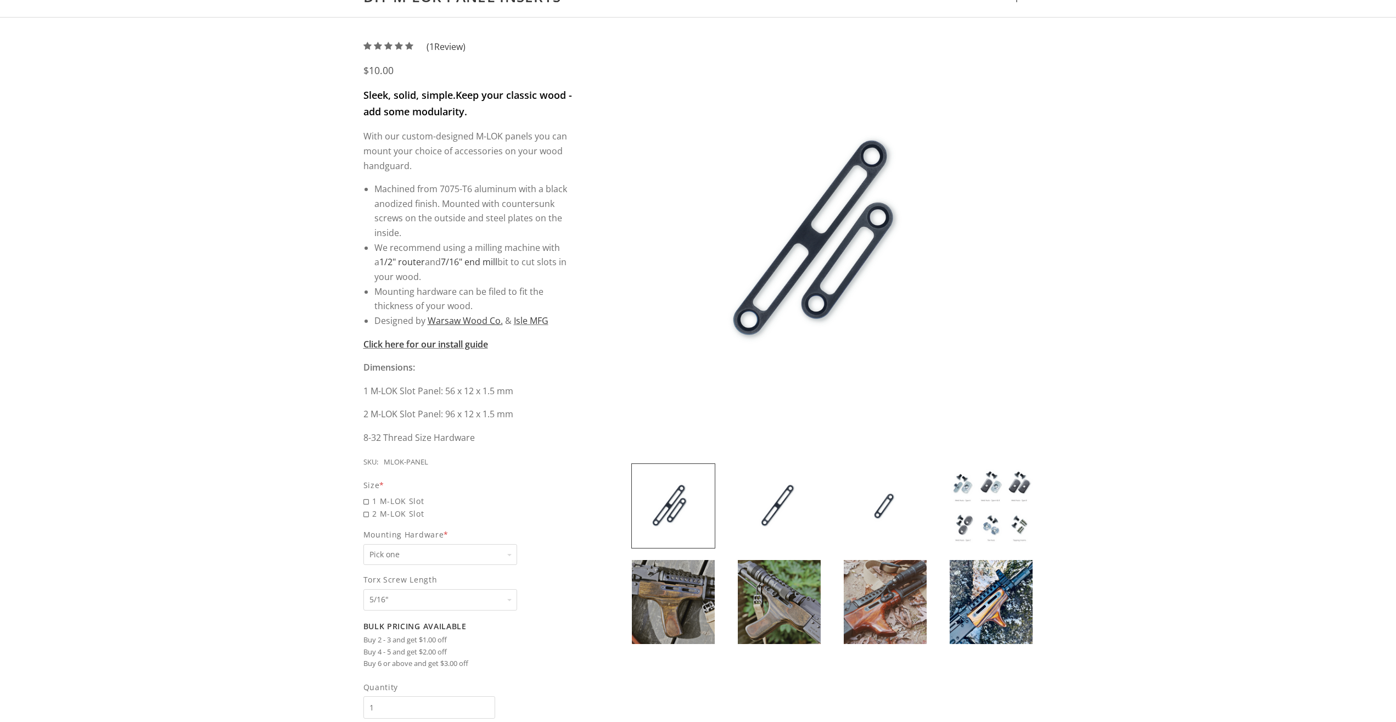
scroll to position [131, 0]
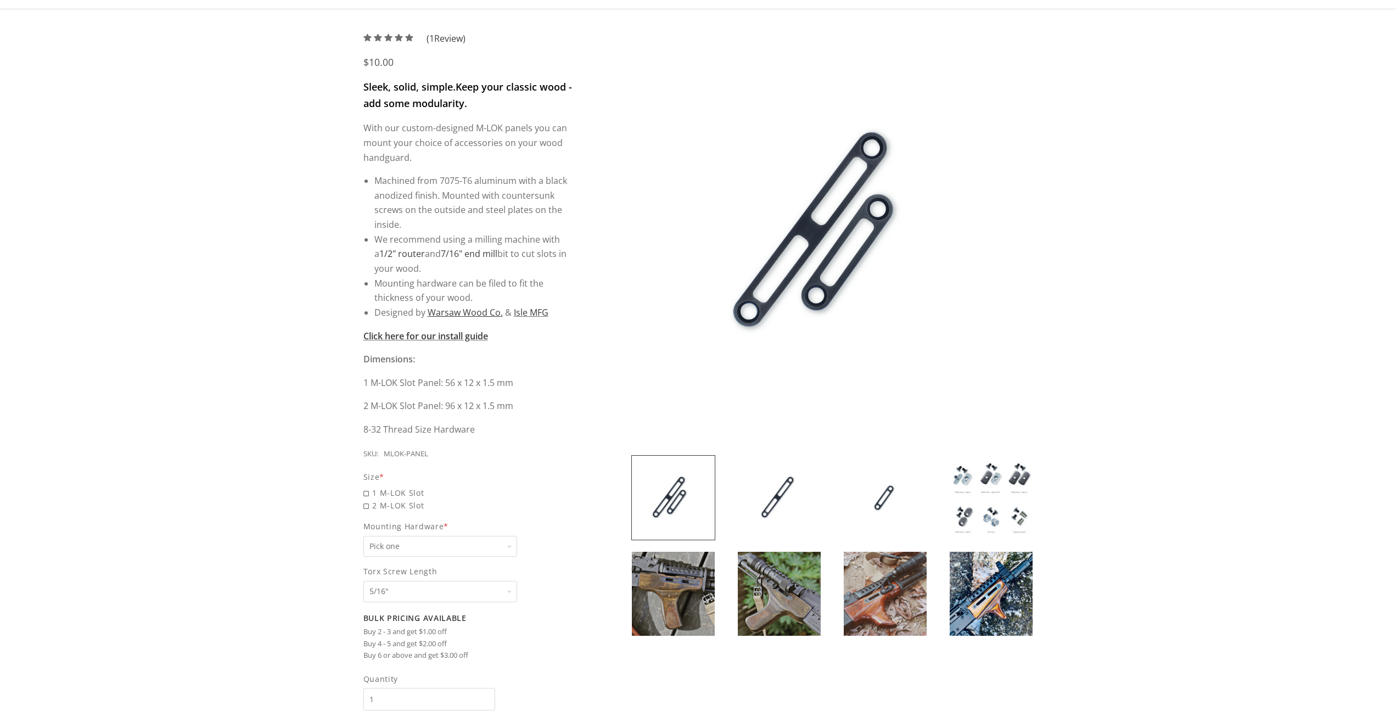
click at [886, 602] on img at bounding box center [885, 594] width 83 height 84
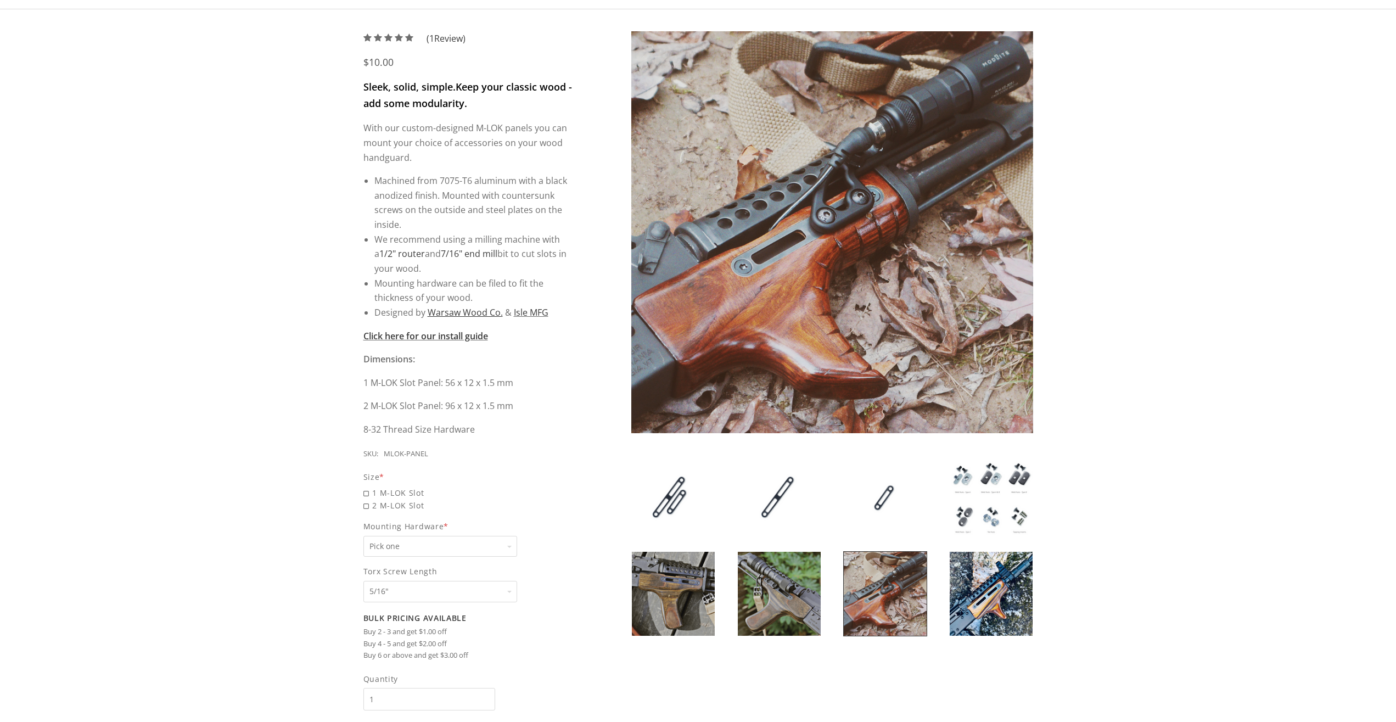
click at [981, 607] on img at bounding box center [991, 594] width 83 height 84
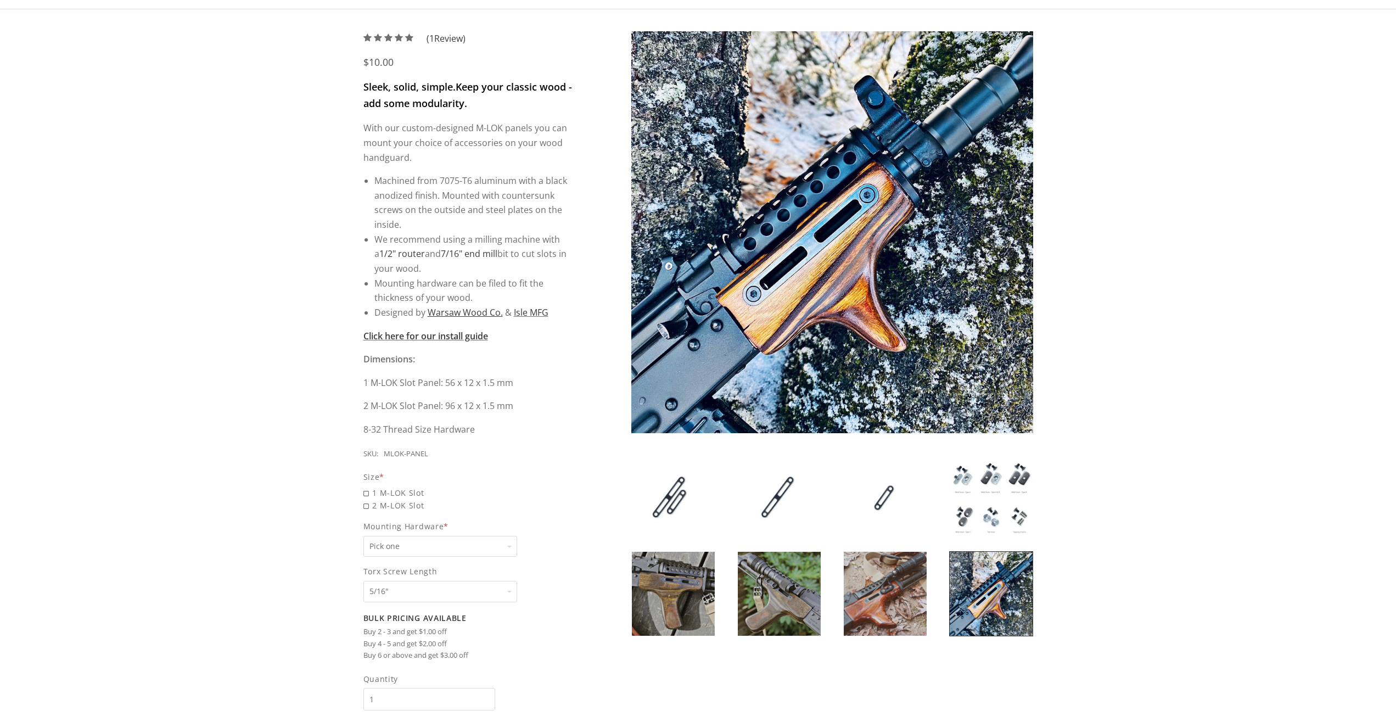
click at [164, 291] on div "5 / 5 ( 1 Review) $10.00 Sleek, solid, simple. Keep your classic wood - add som…" at bounding box center [698, 407] width 1396 height 796
click at [737, 592] on div at bounding box center [779, 593] width 106 height 85
click at [690, 590] on img at bounding box center [673, 594] width 83 height 84
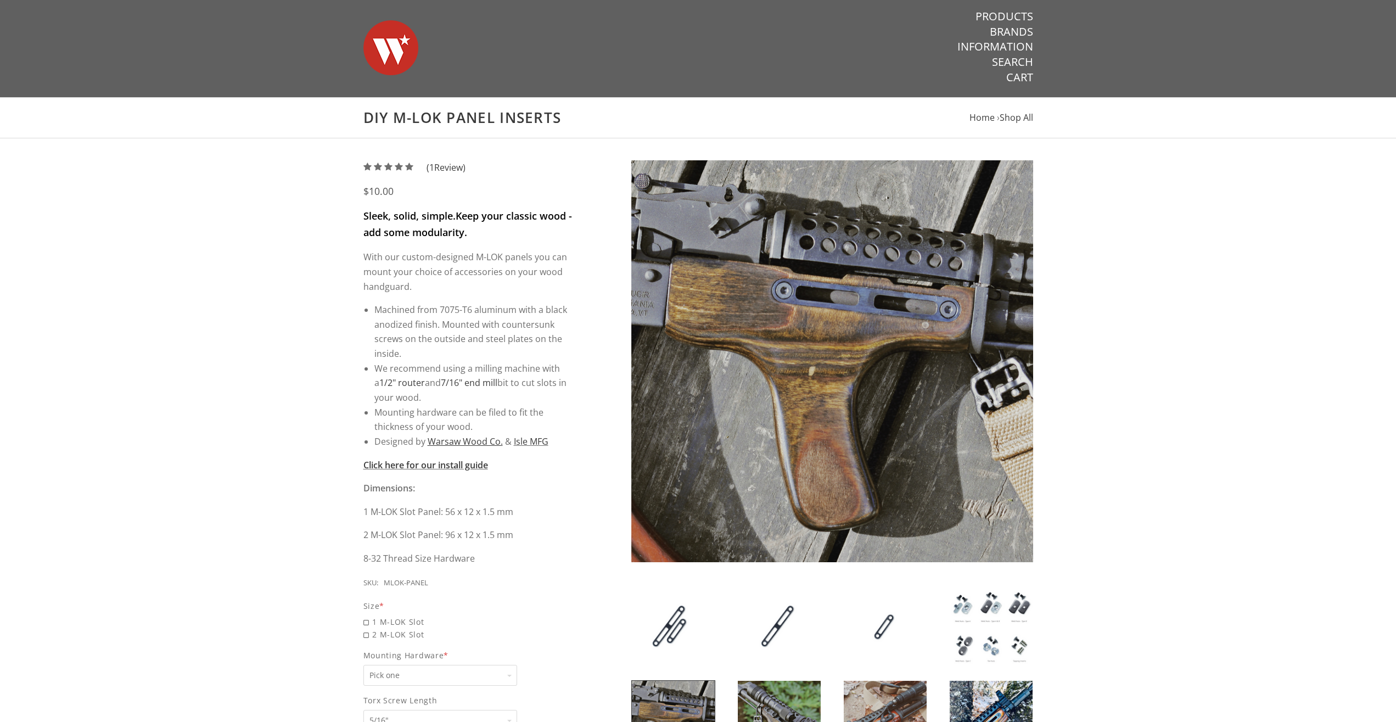
scroll to position [0, 0]
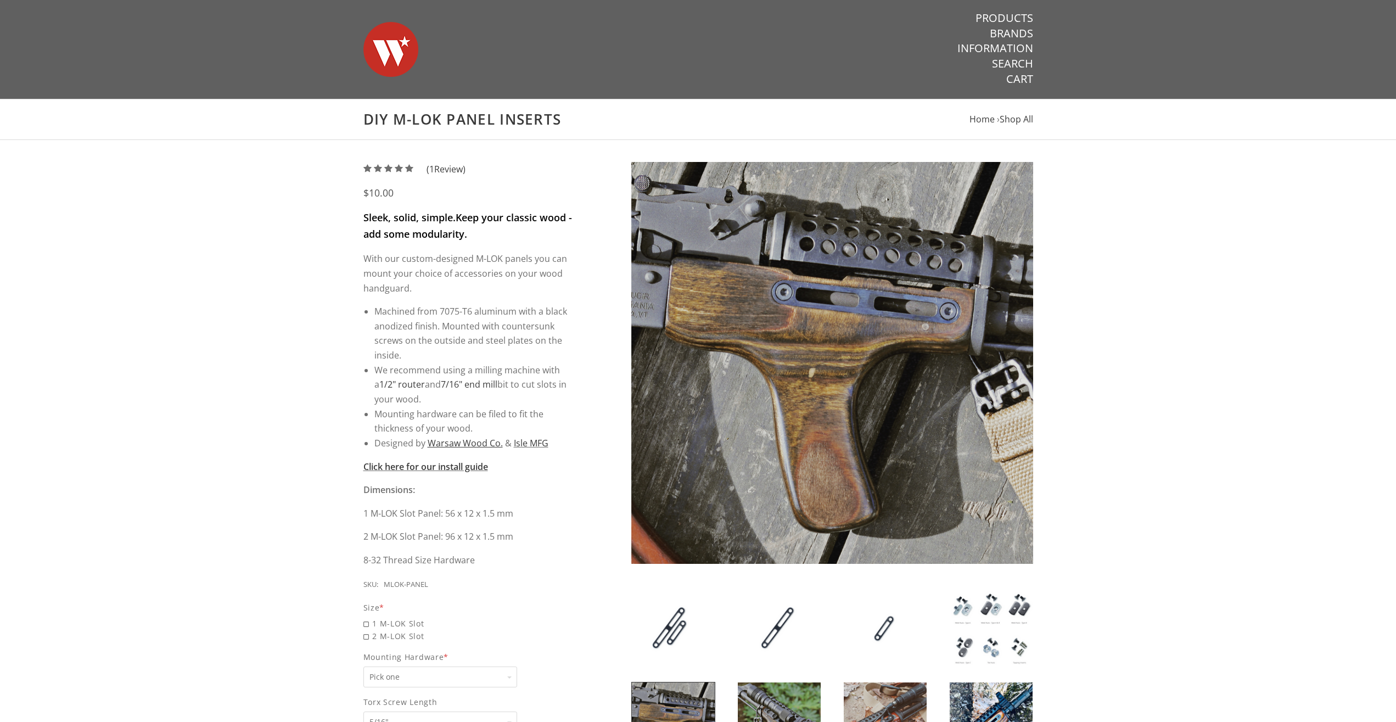
click at [306, 416] on div "5 / 5 ( 1 Review) $10.00 Sleek, solid, simple. Keep your classic wood - add som…" at bounding box center [698, 538] width 1396 height 796
click at [678, 618] on img at bounding box center [673, 628] width 83 height 84
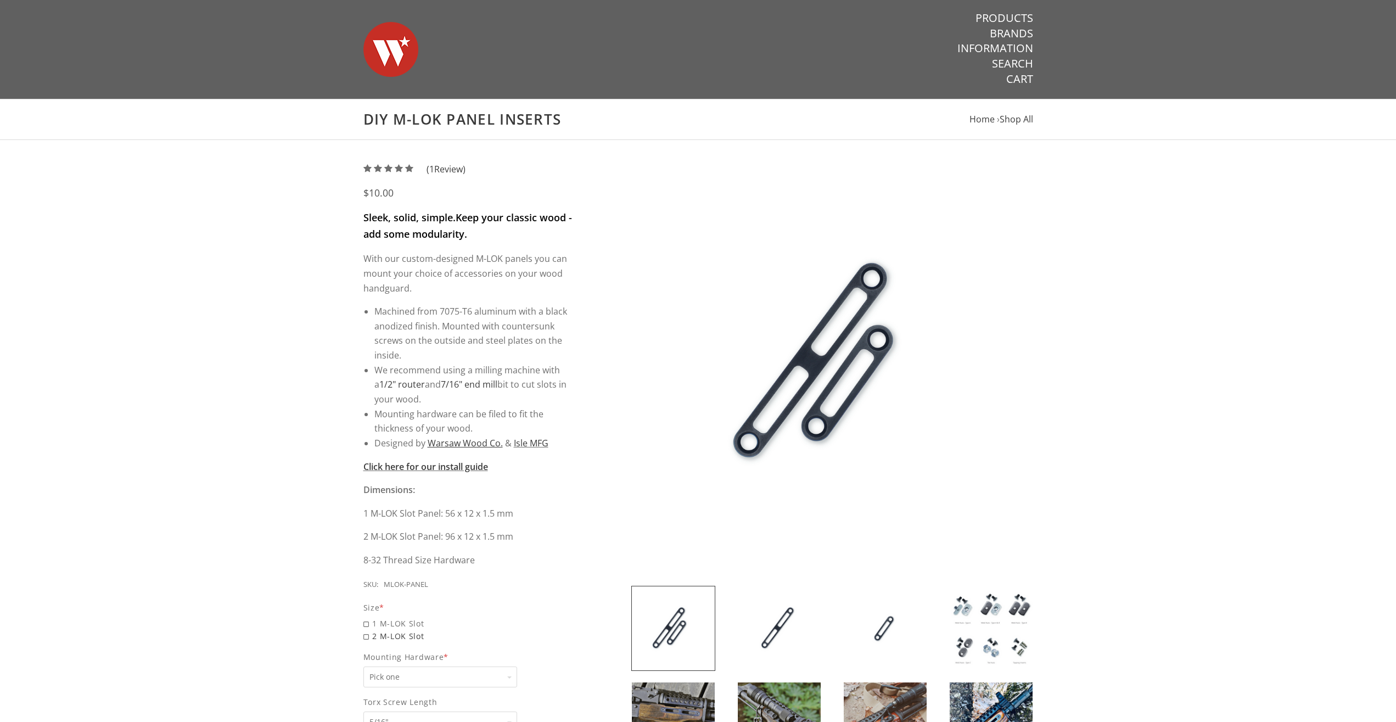
click at [365, 639] on span "2 M-LOK Slot" at bounding box center [469, 636] width 210 height 13
click at [365, 630] on input "2 M-LOK Slot" at bounding box center [441, 630] width 154 height 1
radio input "true"
click at [392, 611] on span "Preview Variation" at bounding box center [396, 609] width 64 height 13
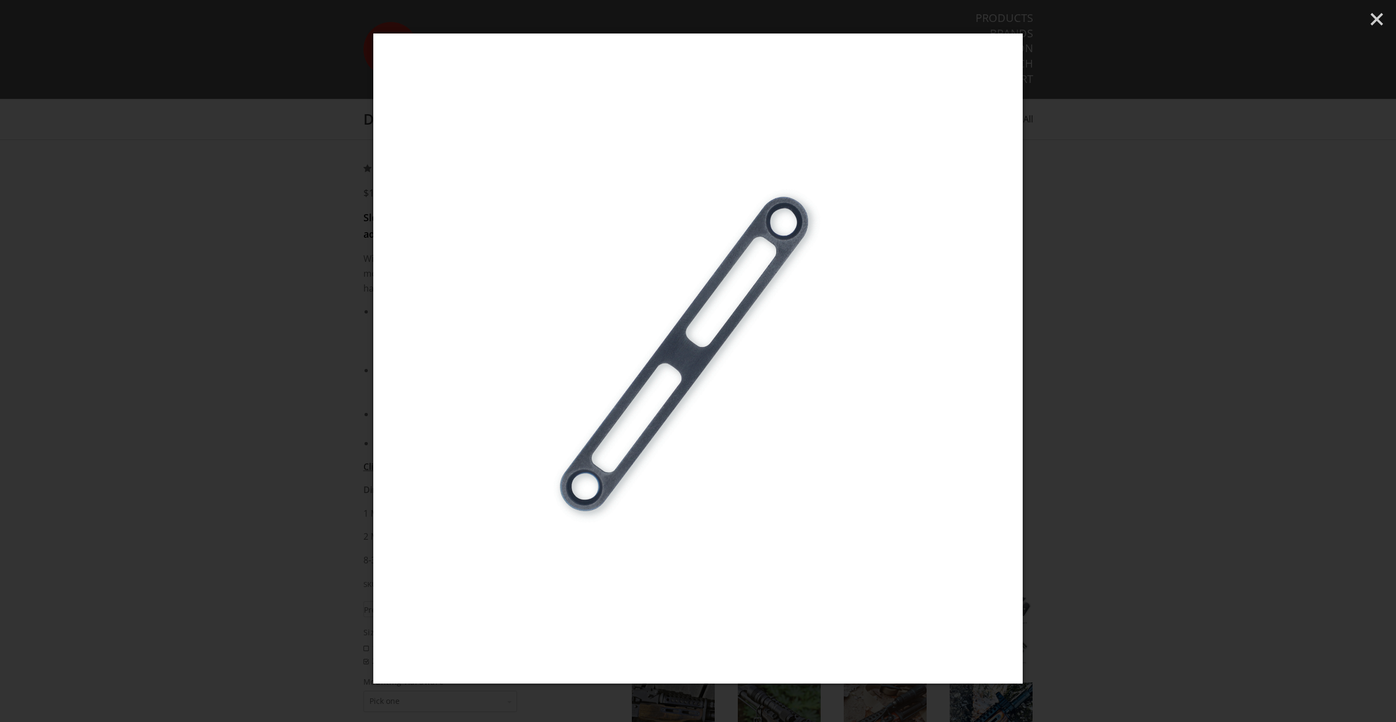
click at [288, 555] on div at bounding box center [698, 361] width 1396 height 722
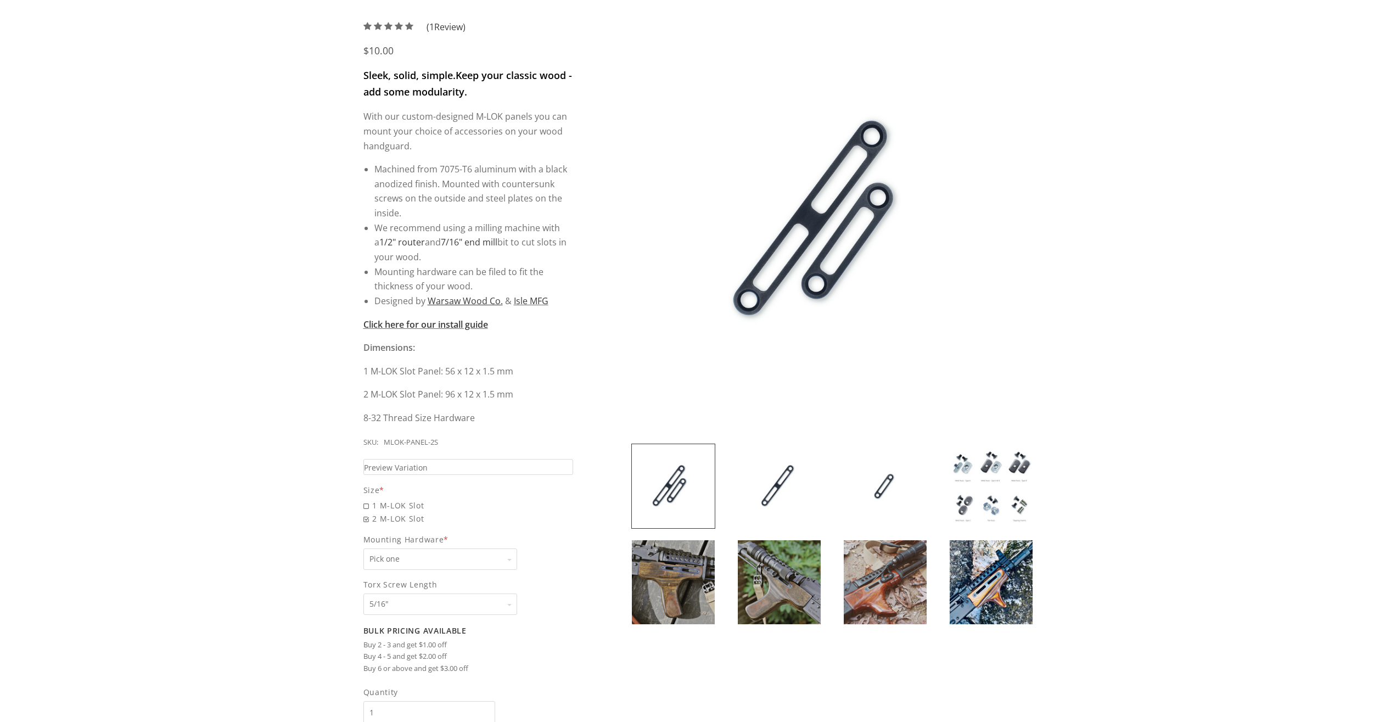
scroll to position [261, 0]
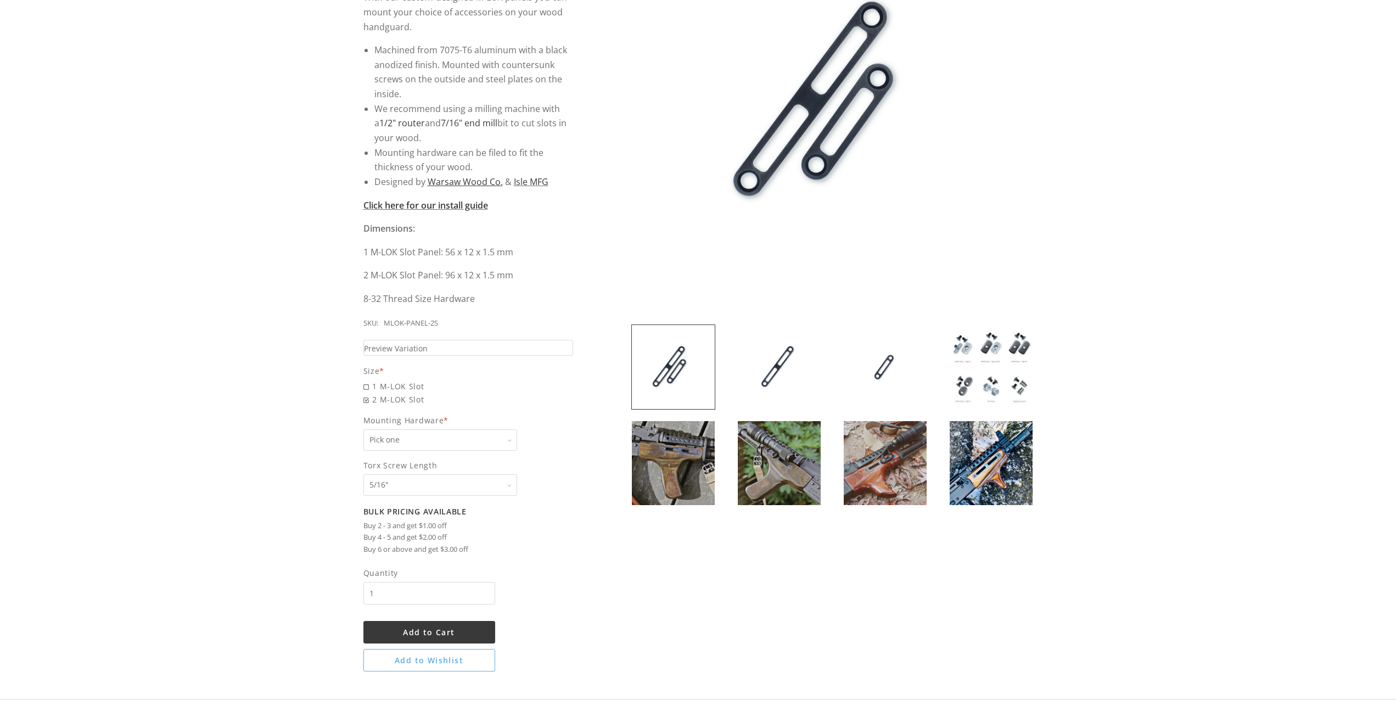
click at [364, 429] on select "Pick one None Weld Nuts - Type A & Torx Screws +$1 Weld Nuts - Type A + B & Tor…" at bounding box center [441, 439] width 154 height 21
click at [1016, 365] on img at bounding box center [991, 367] width 83 height 84
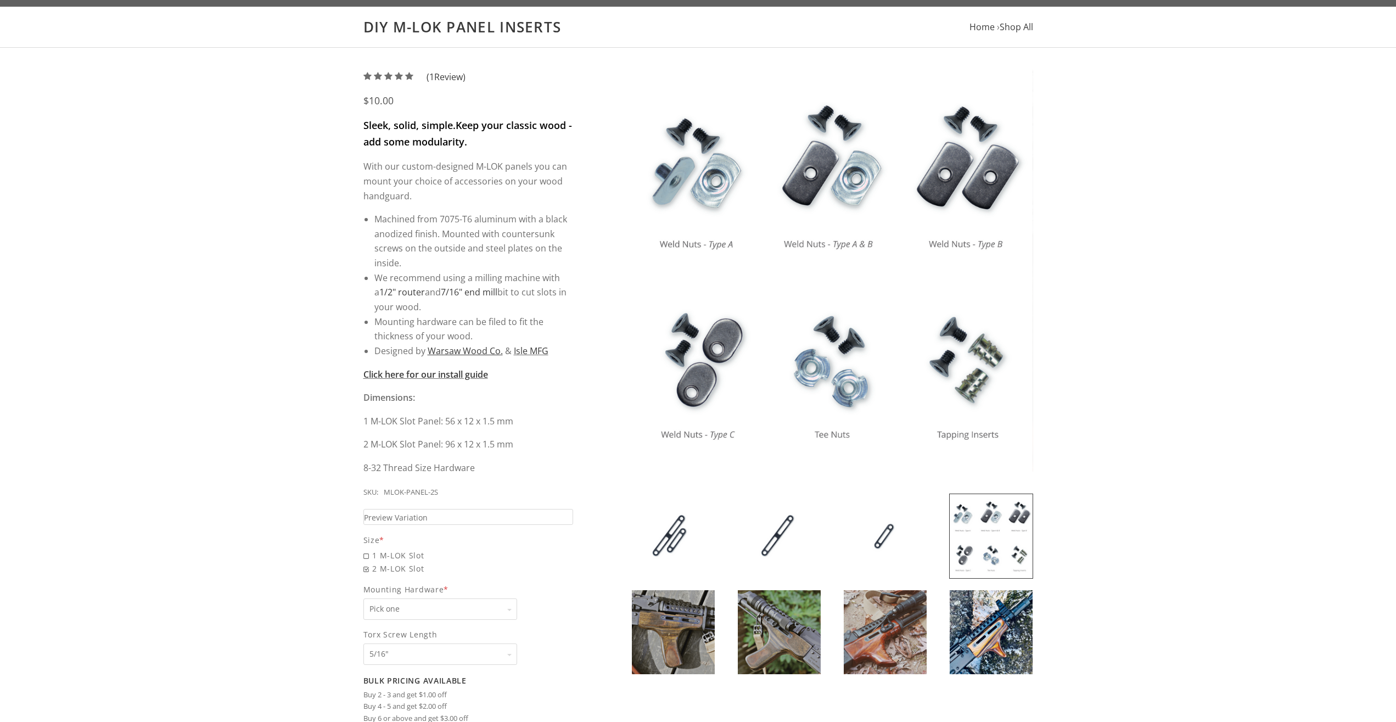
scroll to position [0, 0]
